Goal: Task Accomplishment & Management: Use online tool/utility

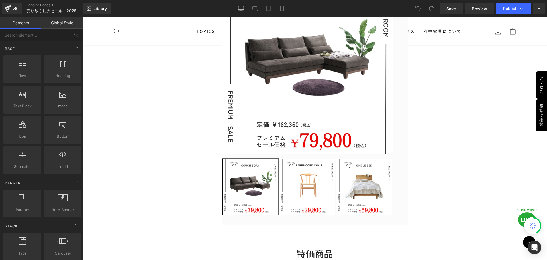
scroll to position [171, 0]
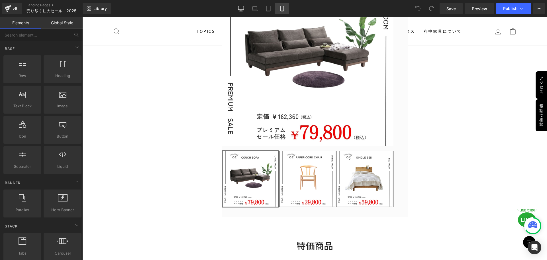
click at [282, 10] on icon at bounding box center [282, 9] width 6 height 6
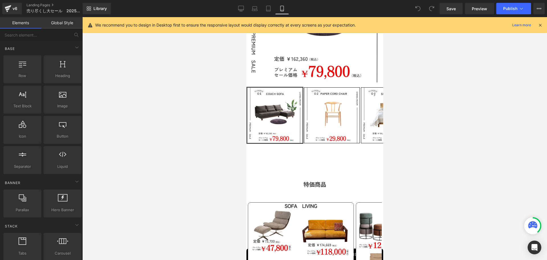
scroll to position [156, 0]
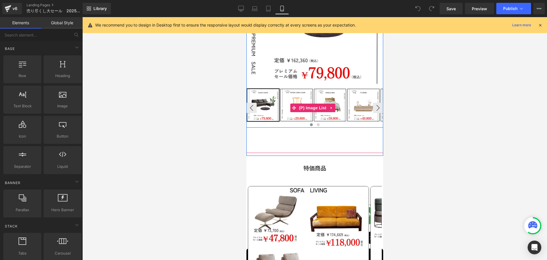
drag, startPoint x: 310, startPoint y: 105, endPoint x: 310, endPoint y: 109, distance: 3.7
click at [310, 105] on span "(P) Image List" at bounding box center [313, 108] width 30 height 9
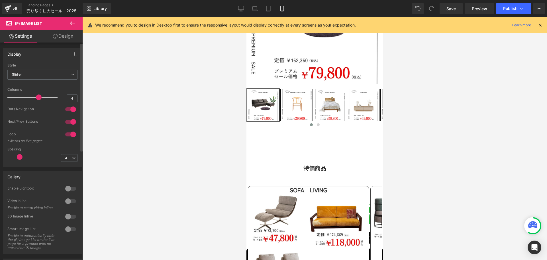
drag, startPoint x: 22, startPoint y: 155, endPoint x: 18, endPoint y: 156, distance: 3.5
click at [18, 156] on span at bounding box center [20, 157] width 6 height 6
drag, startPoint x: 20, startPoint y: 156, endPoint x: 24, endPoint y: 157, distance: 4.0
click at [24, 157] on span at bounding box center [23, 157] width 6 height 6
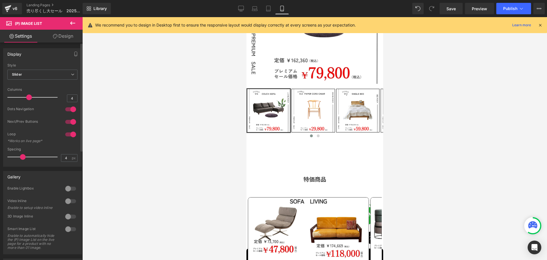
drag, startPoint x: 38, startPoint y: 98, endPoint x: 31, endPoint y: 97, distance: 6.6
click at [31, 97] on span at bounding box center [29, 97] width 6 height 6
click at [513, 126] on div at bounding box center [314, 138] width 465 height 243
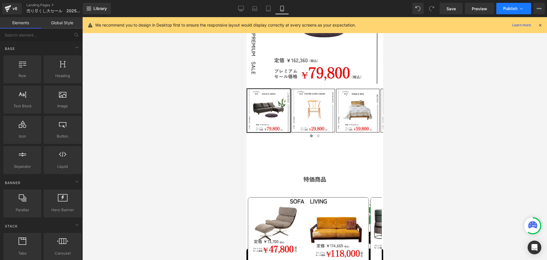
click at [519, 12] on button "Publish" at bounding box center [514, 8] width 35 height 11
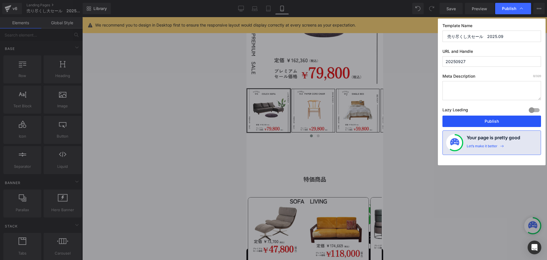
drag, startPoint x: 492, startPoint y: 120, endPoint x: 55, endPoint y: 192, distance: 443.2
click at [492, 120] on button "Publish" at bounding box center [492, 120] width 99 height 11
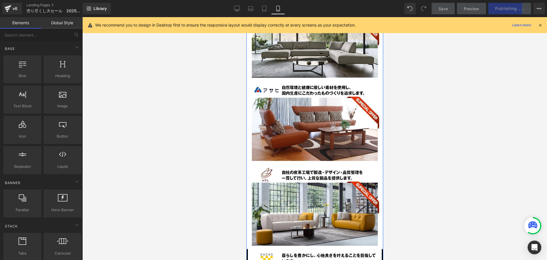
scroll to position [1297, 0]
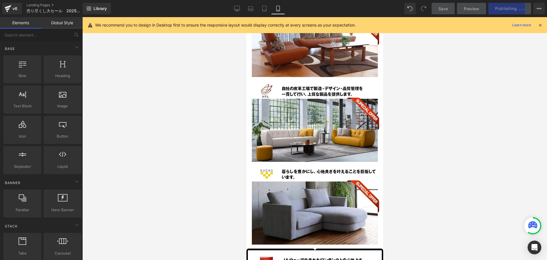
click at [469, 157] on div at bounding box center [314, 138] width 465 height 243
